Goal: Transaction & Acquisition: Purchase product/service

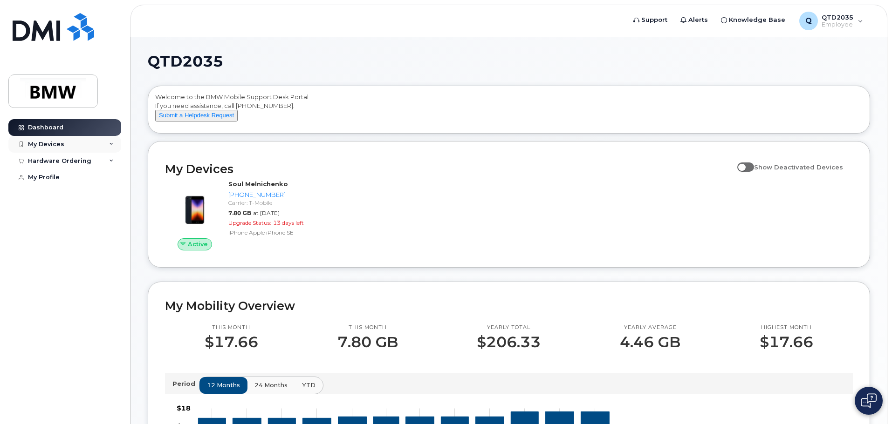
click at [82, 148] on div "My Devices" at bounding box center [64, 144] width 113 height 17
click at [89, 162] on div "Hardware Ordering" at bounding box center [64, 161] width 113 height 17
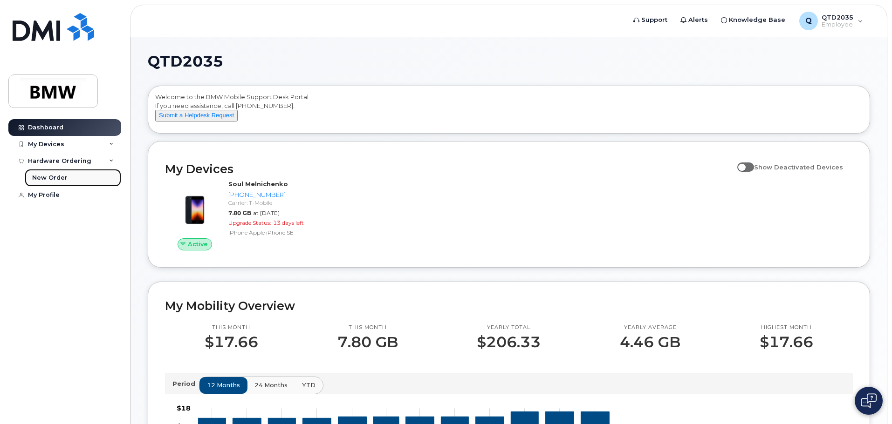
click at [60, 178] on div "New Order" at bounding box center [49, 178] width 35 height 8
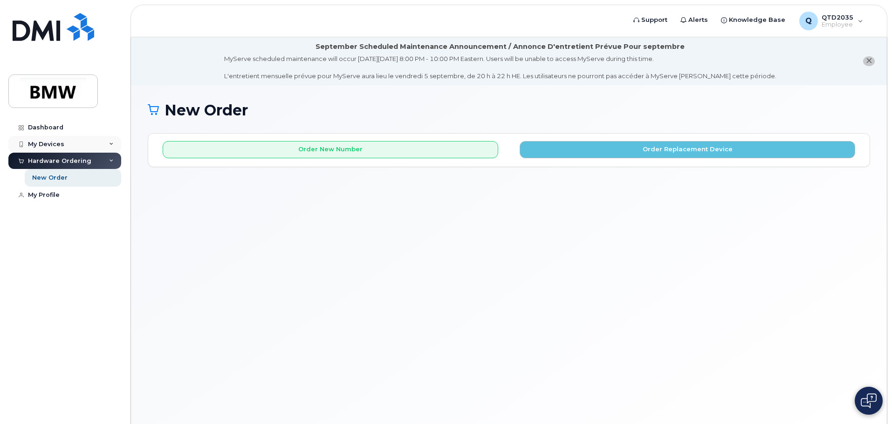
click at [63, 144] on div "My Devices" at bounding box center [64, 144] width 113 height 17
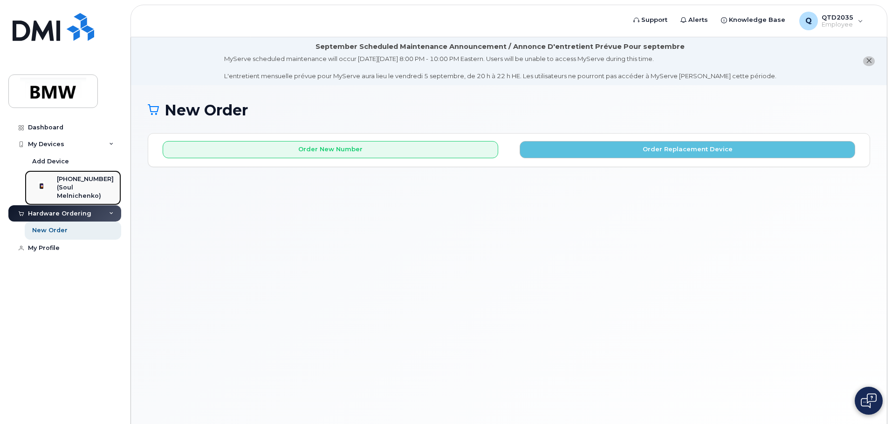
click at [69, 185] on div "(Soul Melnichenko)" at bounding box center [85, 192] width 57 height 17
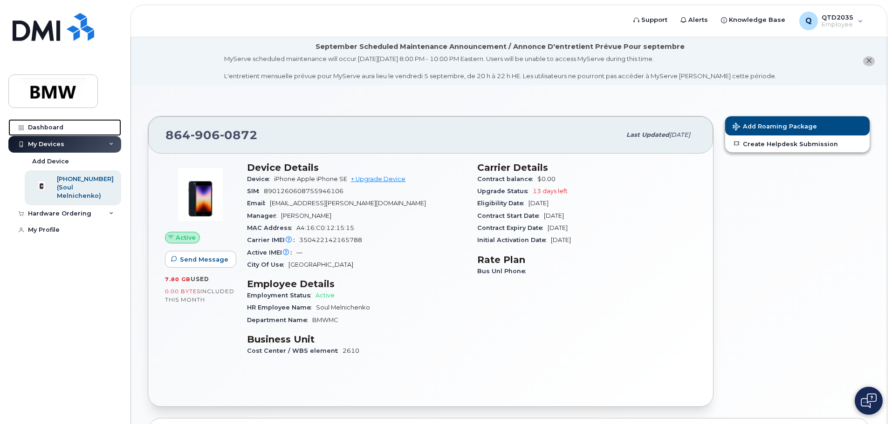
click at [61, 126] on div "Dashboard" at bounding box center [45, 127] width 35 height 7
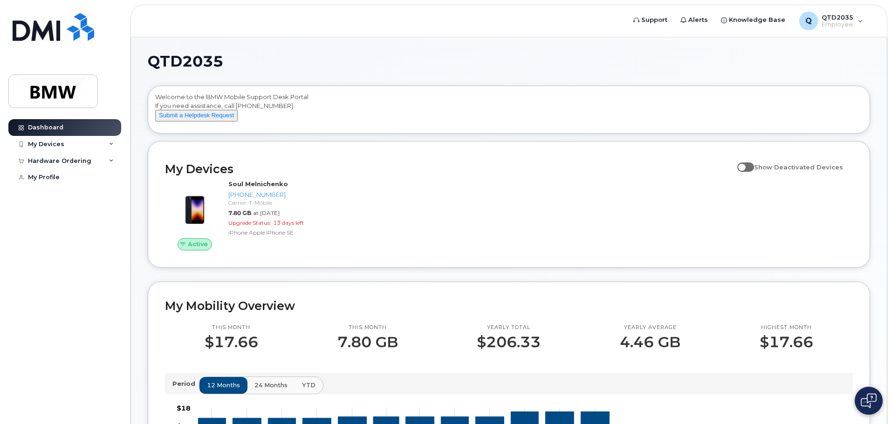
click at [748, 172] on span at bounding box center [745, 167] width 17 height 9
click at [745, 166] on input "Show Deactivated Devices" at bounding box center [740, 161] width 7 height 7
click at [753, 172] on span at bounding box center [745, 167] width 17 height 9
click at [745, 166] on input "Show Deactivated Devices" at bounding box center [740, 161] width 7 height 7
checkbox input "false"
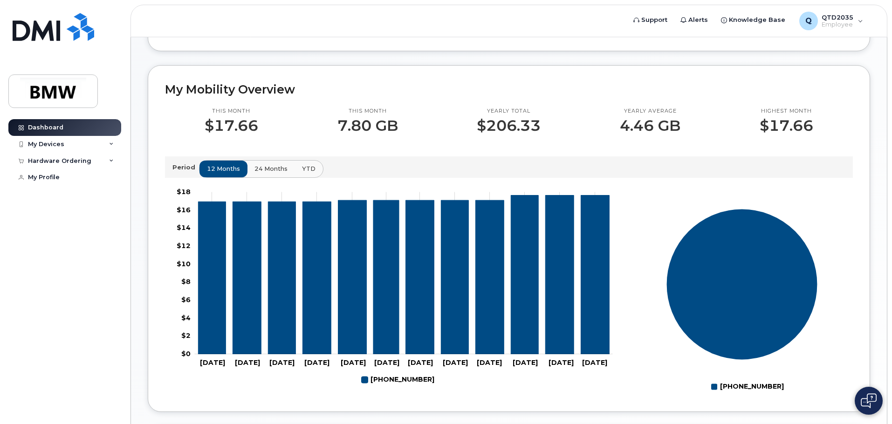
scroll to position [233, 0]
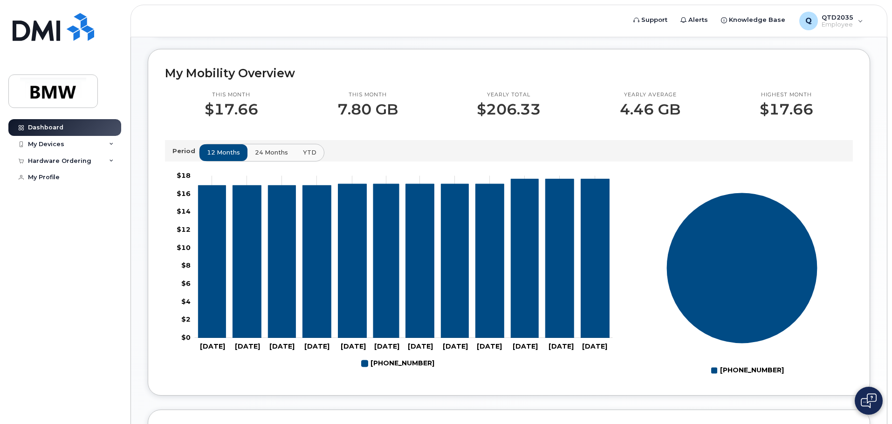
click at [284, 157] on span "24 months" at bounding box center [271, 152] width 33 height 9
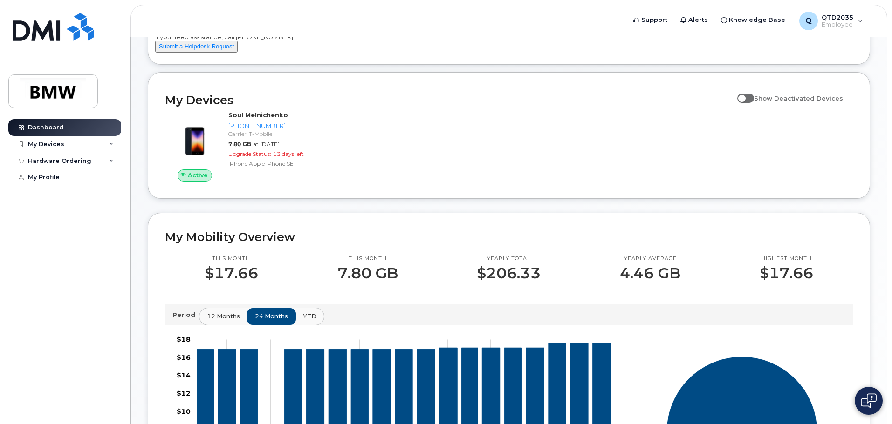
scroll to position [0, 0]
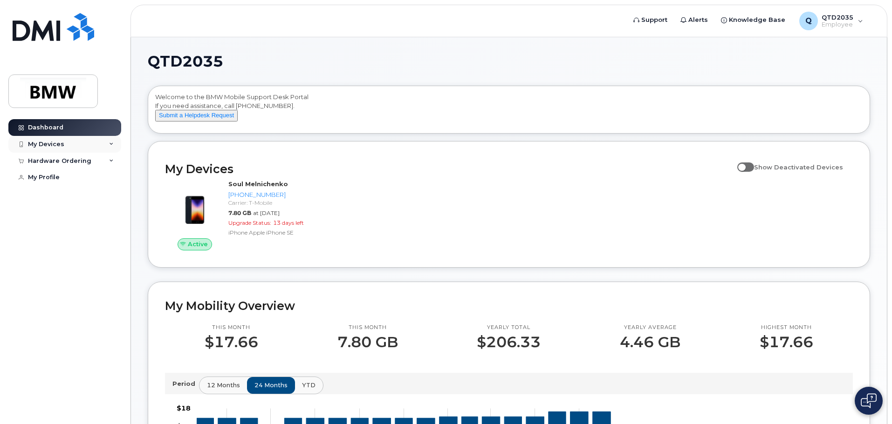
click at [48, 145] on div "My Devices" at bounding box center [46, 144] width 36 height 7
click at [71, 218] on div "Hardware Ordering" at bounding box center [59, 213] width 63 height 7
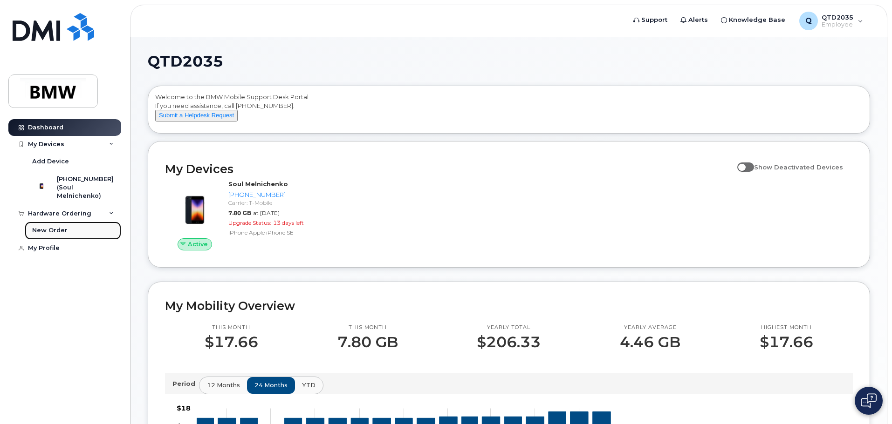
click at [61, 235] on div "New Order" at bounding box center [49, 230] width 35 height 8
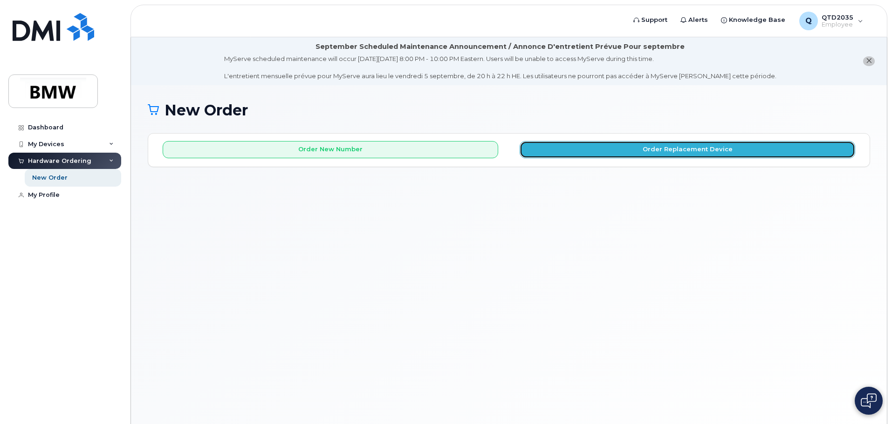
click at [612, 151] on button "Order Replacement Device" at bounding box center [687, 149] width 335 height 17
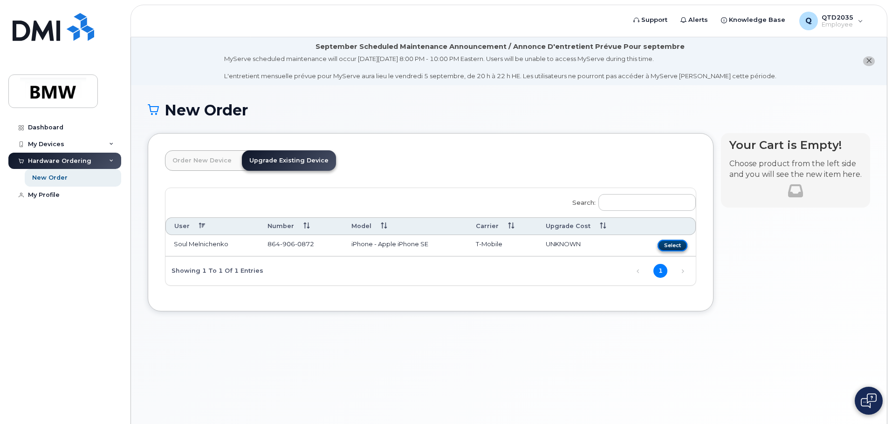
click at [666, 248] on button "Select" at bounding box center [672, 246] width 30 height 12
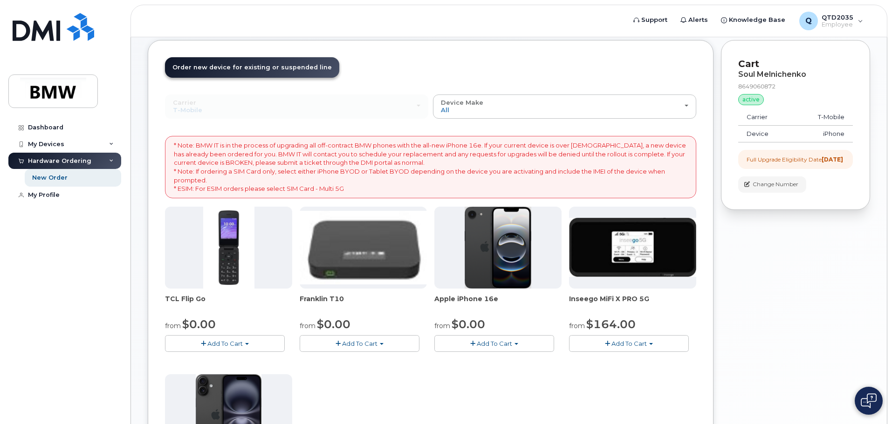
scroll to position [140, 0]
